Goal: Use online tool/utility

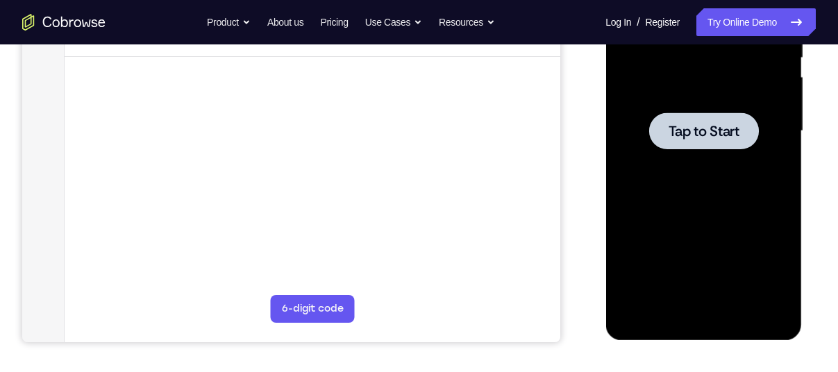
scroll to position [310, 0]
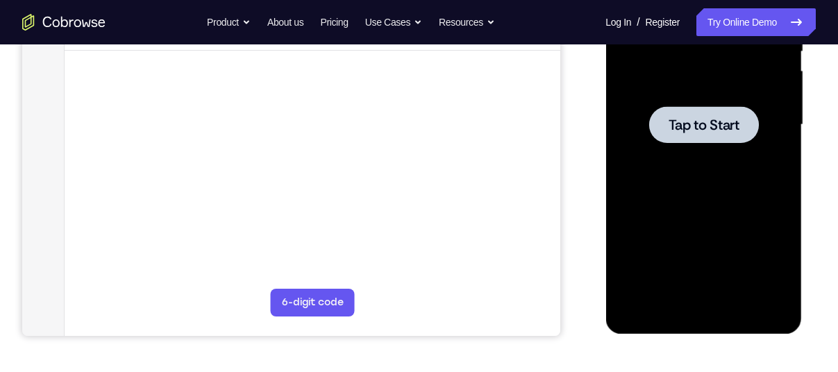
click at [729, 169] on div at bounding box center [703, 125] width 175 height 389
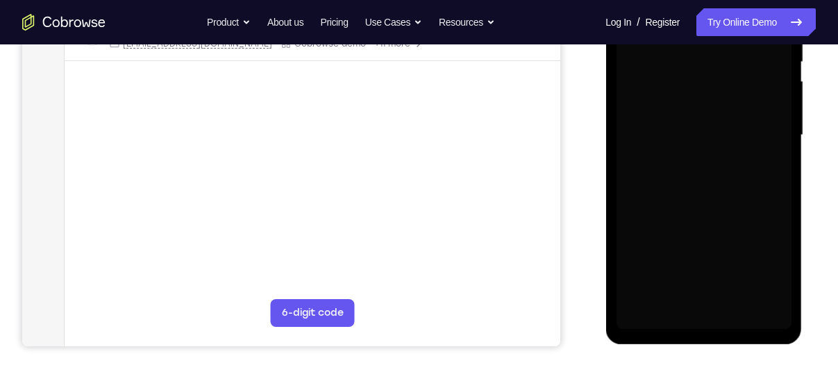
scroll to position [301, 0]
click at [701, 327] on div at bounding box center [703, 134] width 175 height 389
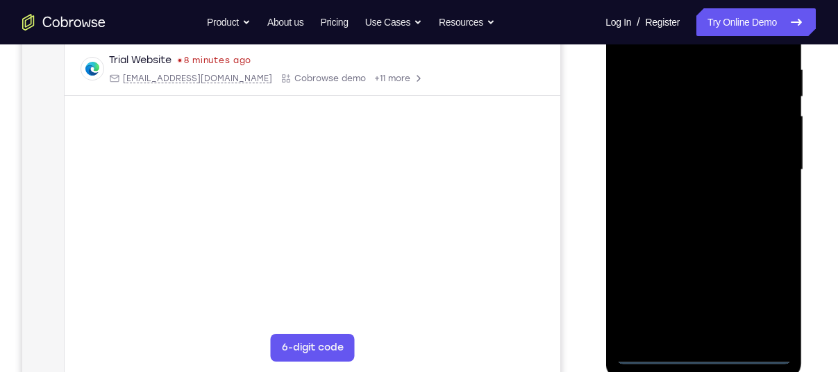
scroll to position [269, 0]
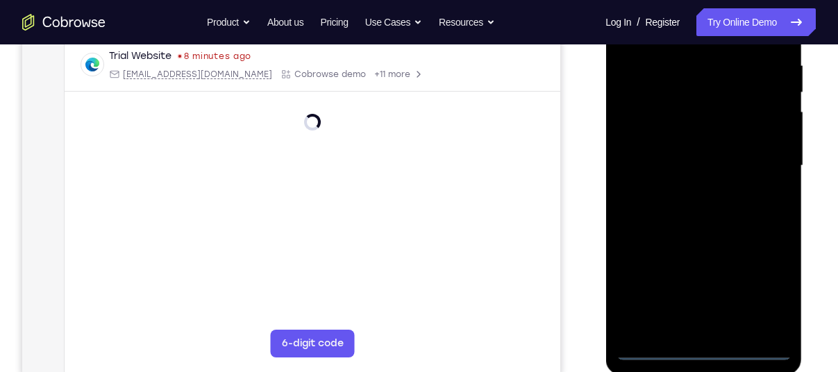
click at [701, 349] on div at bounding box center [703, 166] width 175 height 389
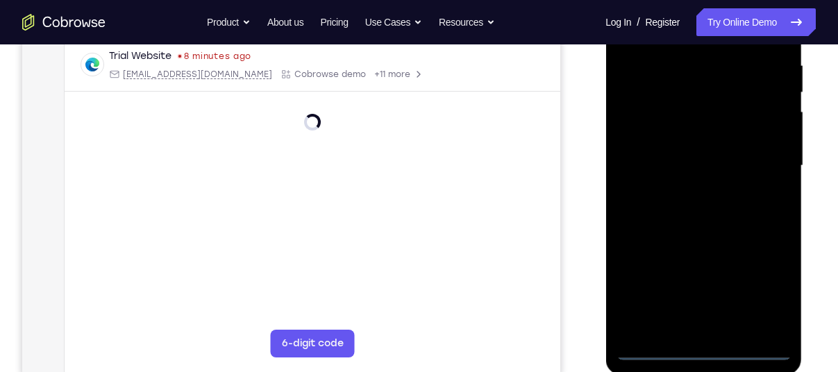
click at [701, 349] on div at bounding box center [703, 166] width 175 height 389
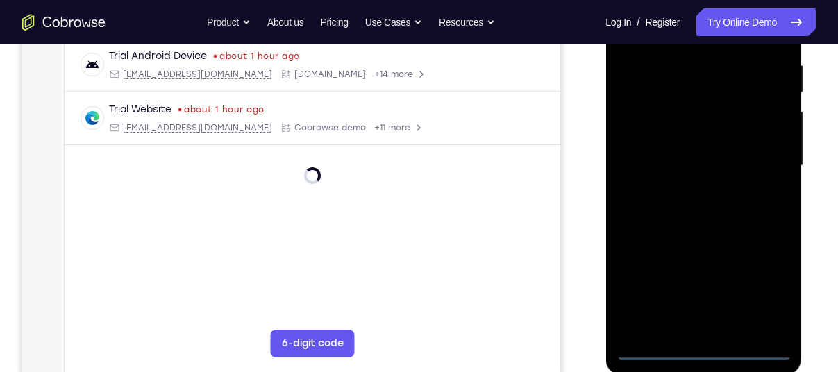
click at [701, 349] on div at bounding box center [703, 166] width 175 height 389
click at [757, 299] on div at bounding box center [703, 166] width 175 height 389
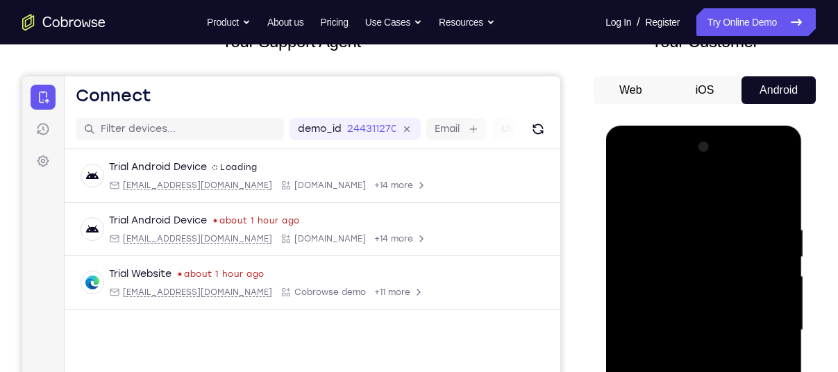
scroll to position [138, 0]
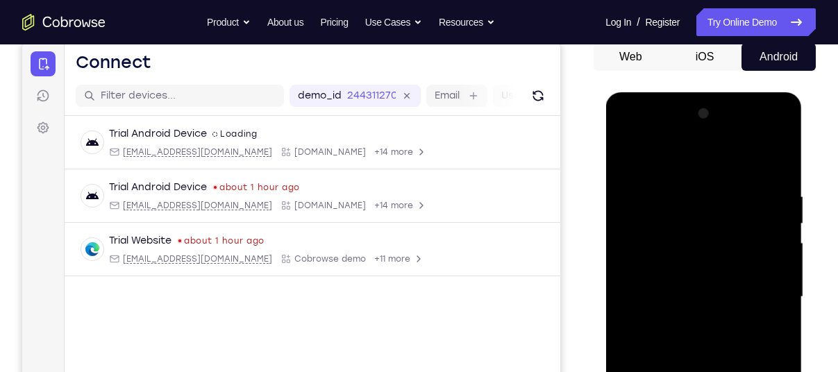
click at [651, 140] on div at bounding box center [703, 297] width 175 height 389
click at [645, 251] on div at bounding box center [703, 297] width 175 height 389
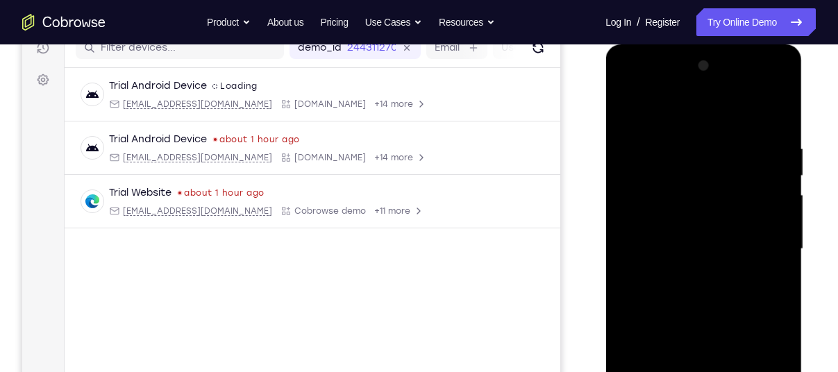
scroll to position [188, 0]
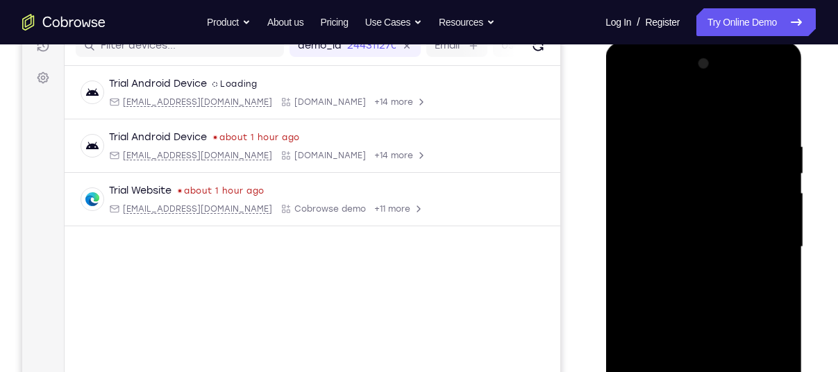
click at [702, 227] on div at bounding box center [703, 247] width 175 height 389
click at [656, 221] on div at bounding box center [703, 247] width 175 height 389
click at [666, 246] on div at bounding box center [703, 247] width 175 height 389
click at [680, 247] on div at bounding box center [703, 247] width 175 height 389
click at [705, 325] on div at bounding box center [703, 247] width 175 height 389
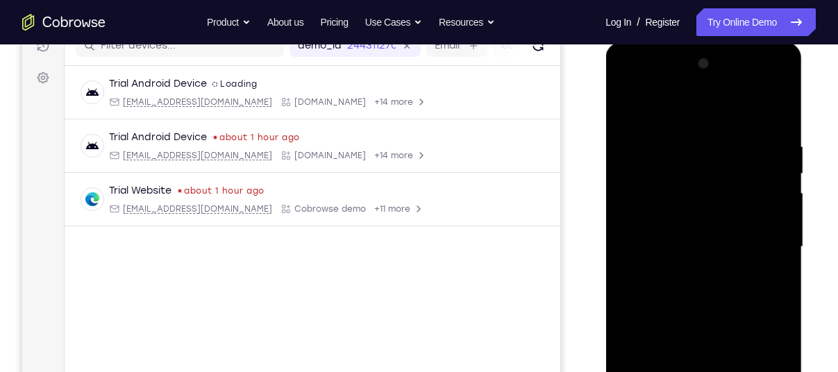
click at [707, 199] on div at bounding box center [703, 247] width 175 height 389
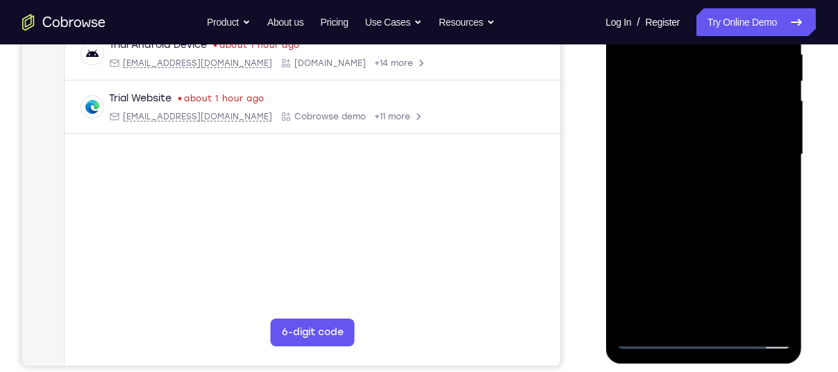
scroll to position [281, 0]
drag, startPoint x: 706, startPoint y: 238, endPoint x: 692, endPoint y: 176, distance: 62.5
click at [692, 176] on div at bounding box center [703, 154] width 175 height 389
click at [670, 313] on div at bounding box center [703, 154] width 175 height 389
drag, startPoint x: 670, startPoint y: 313, endPoint x: 696, endPoint y: 138, distance: 176.2
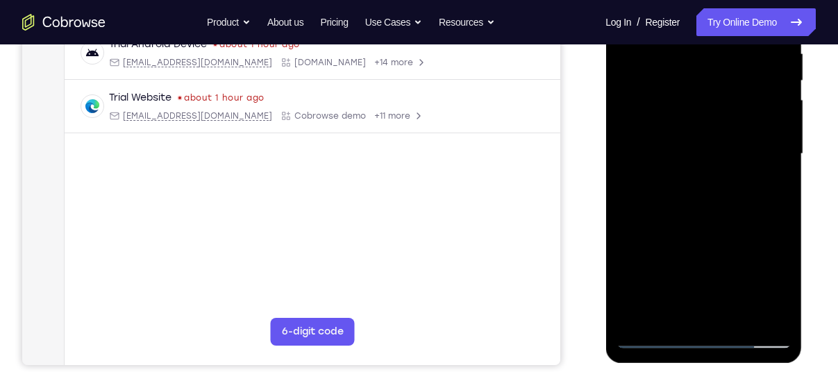
click at [696, 138] on div at bounding box center [703, 154] width 175 height 389
click at [687, 138] on div at bounding box center [703, 154] width 175 height 389
click at [654, 183] on div at bounding box center [703, 154] width 175 height 389
click at [685, 192] on div at bounding box center [703, 154] width 175 height 389
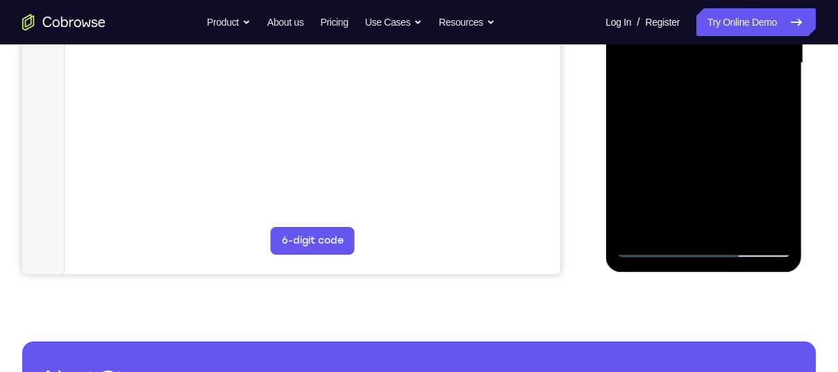
scroll to position [370, 0]
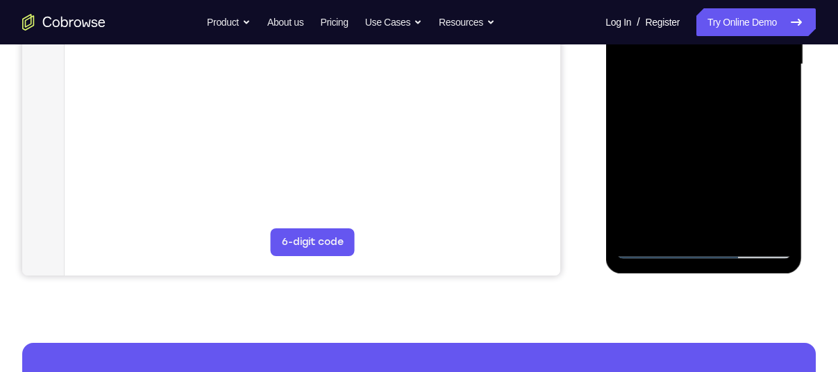
click at [698, 215] on div at bounding box center [703, 64] width 175 height 389
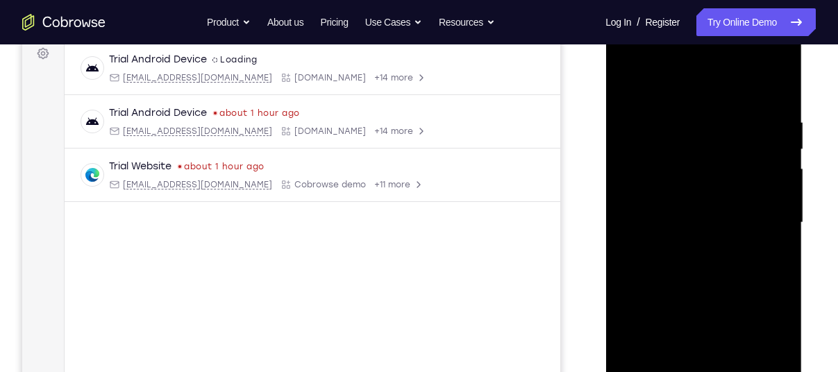
scroll to position [210, 0]
click at [756, 94] on div at bounding box center [703, 224] width 175 height 389
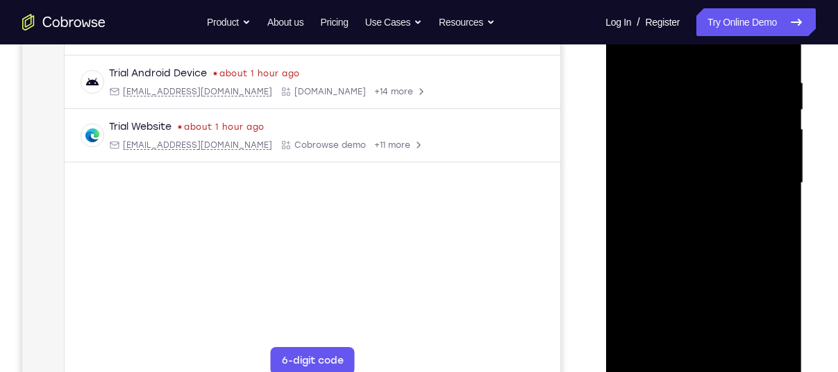
scroll to position [175, 0]
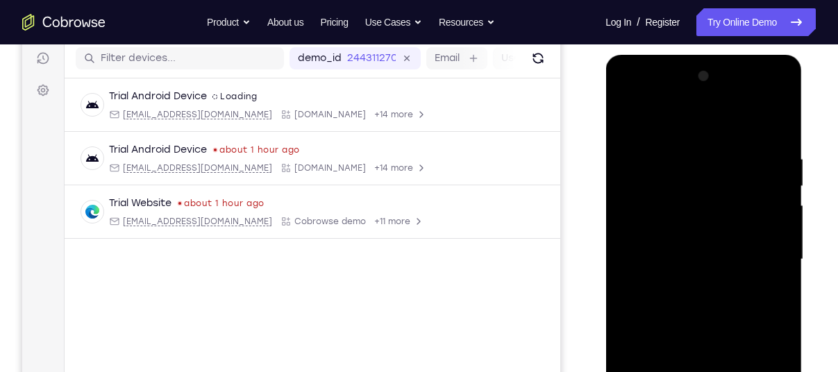
click at [629, 109] on div at bounding box center [703, 259] width 175 height 389
click at [629, 116] on div at bounding box center [703, 259] width 175 height 389
click at [649, 222] on div at bounding box center [703, 259] width 175 height 389
drag, startPoint x: 698, startPoint y: 297, endPoint x: 702, endPoint y: 141, distance: 156.3
click at [702, 141] on div at bounding box center [703, 259] width 175 height 389
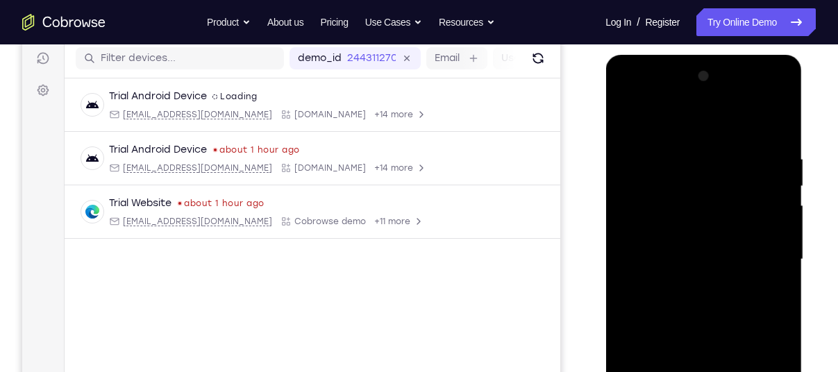
drag, startPoint x: 726, startPoint y: 276, endPoint x: 719, endPoint y: 192, distance: 83.6
click at [719, 192] on div at bounding box center [703, 259] width 175 height 389
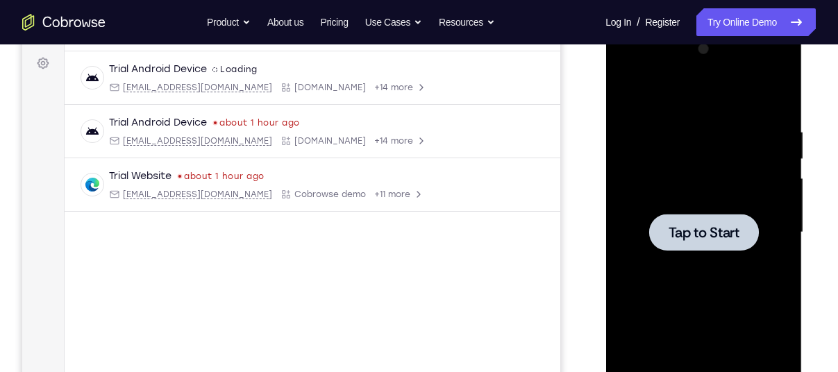
scroll to position [197, 0]
